Goal: Transaction & Acquisition: Purchase product/service

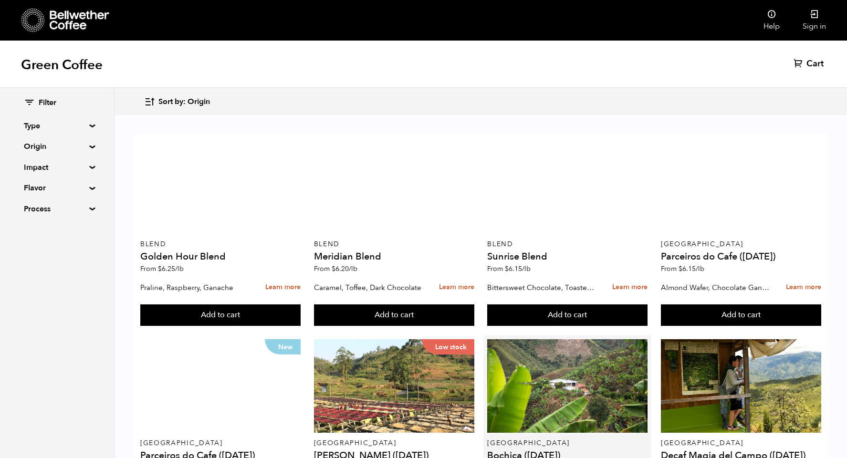
scroll to position [209, 0]
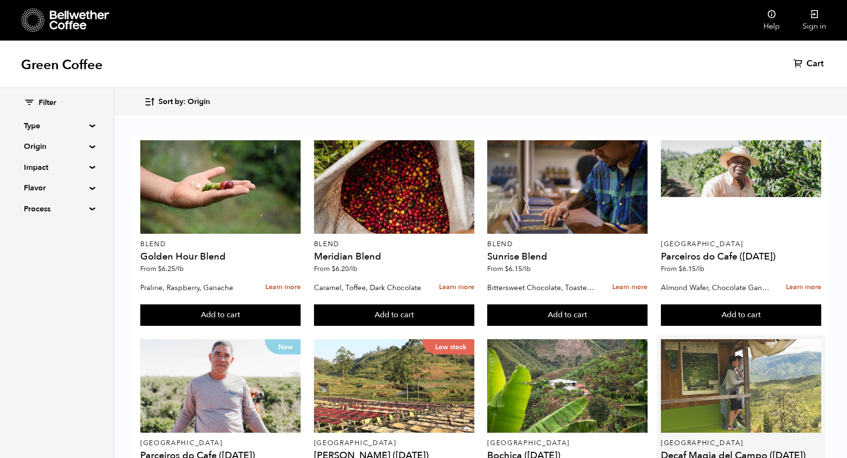
click at [682, 339] on div at bounding box center [741, 385] width 160 height 93
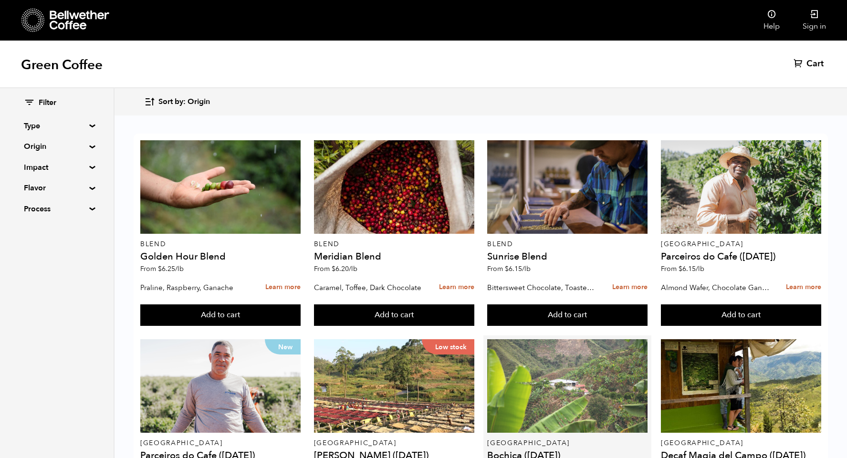
click at [559, 339] on div at bounding box center [567, 385] width 160 height 93
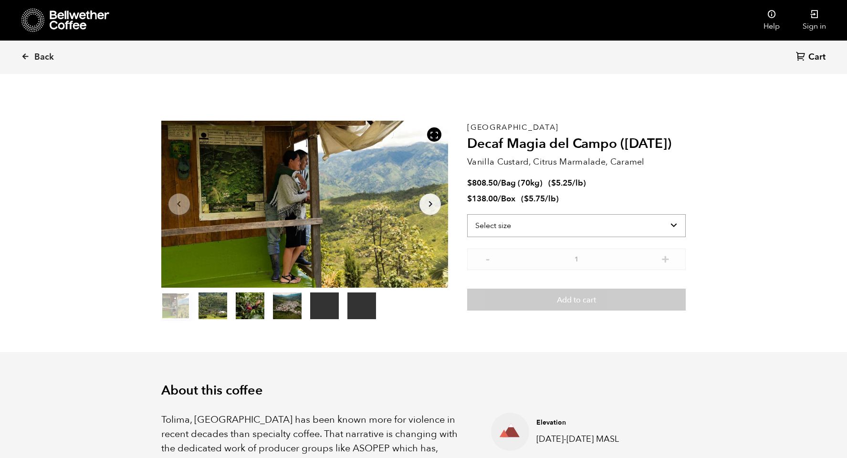
scroll to position [415, 508]
click at [542, 221] on select "Select size Bag (70kg) (154 lbs) Box (24 lbs)" at bounding box center [576, 225] width 218 height 23
select select "bag"
click at [467, 214] on select "Select size Bag (70kg) (154 lbs) Box (24 lbs)" at bounding box center [576, 225] width 218 height 23
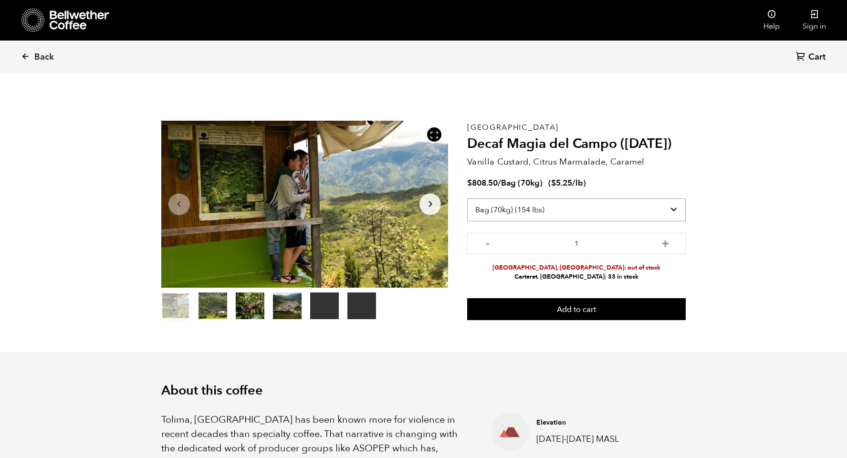
click at [537, 206] on select "Select size Bag (70kg) (154 lbs) Box (24 lbs)" at bounding box center [576, 209] width 218 height 23
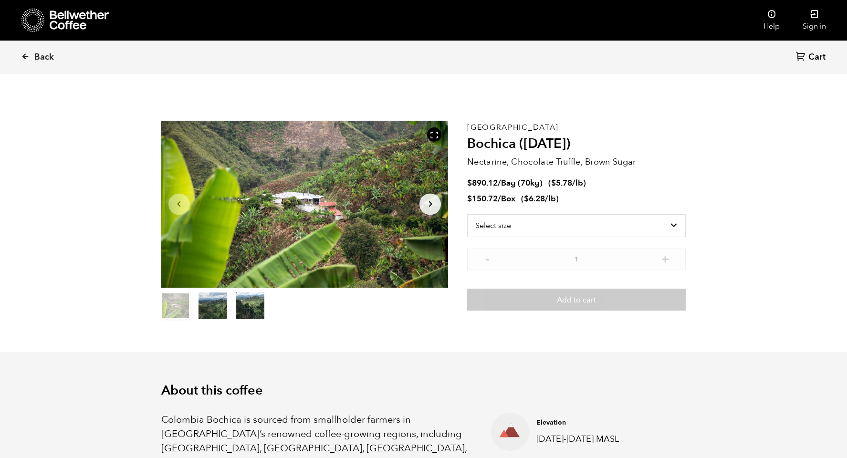
scroll to position [415, 508]
click at [512, 228] on select "Select size Bag (70kg) (154 lbs) Box (24 lbs)" at bounding box center [576, 225] width 218 height 23
select select "bag"
click at [467, 214] on select "Select size Bag (70kg) (154 lbs) Box (24 lbs)" at bounding box center [576, 225] width 218 height 23
